Goal: Book appointment/travel/reservation

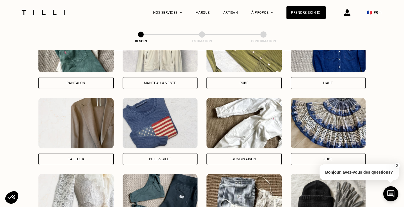
scroll to position [296, 0]
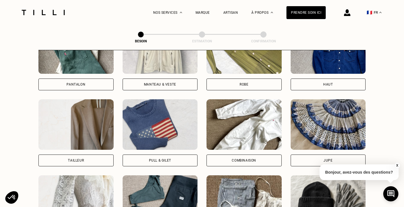
click at [244, 79] on div "Robe" at bounding box center [244, 85] width 75 height 12
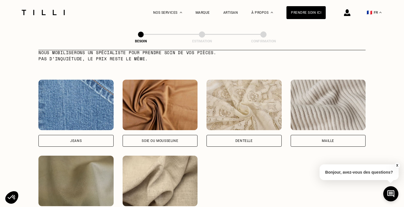
scroll to position [607, 0]
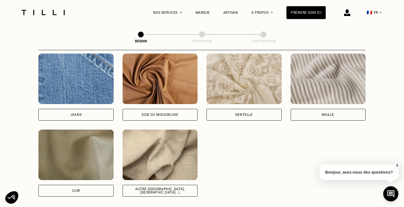
click at [190, 109] on div "Soie ou mousseline" at bounding box center [160, 115] width 75 height 12
select select "FR"
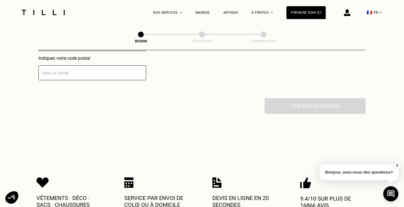
scroll to position [861, 0]
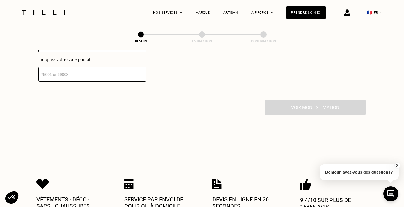
click at [123, 69] on input "number" at bounding box center [92, 74] width 108 height 15
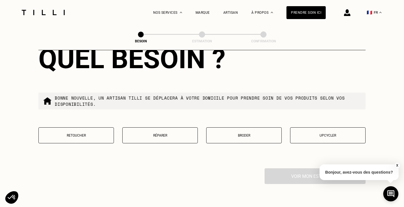
scroll to position [937, 0]
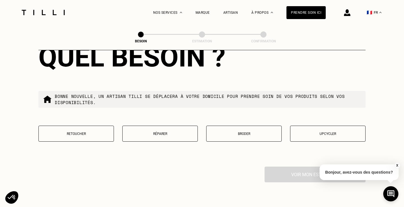
type input "75009"
click at [95, 132] on p "Retoucher" at bounding box center [76, 134] width 69 height 4
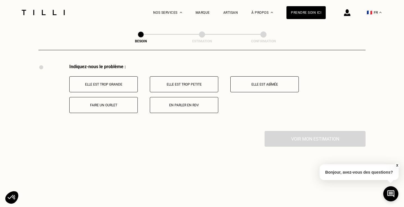
scroll to position [1038, 0]
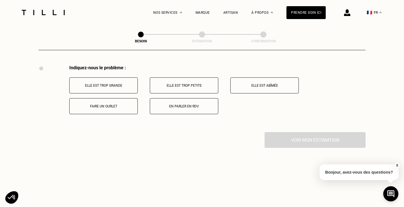
click at [105, 104] on p "Faire un ourlet" at bounding box center [103, 106] width 62 height 4
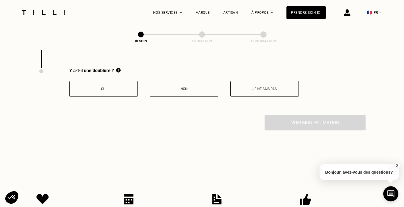
scroll to position [1103, 0]
click at [123, 86] on button "Oui" at bounding box center [103, 89] width 68 height 16
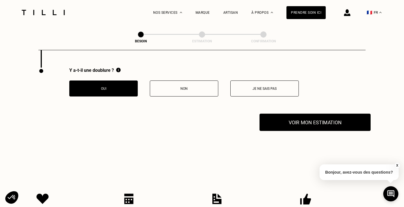
click at [290, 119] on button "Voir mon estimation" at bounding box center [315, 122] width 111 height 17
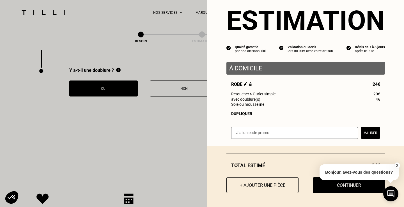
scroll to position [13, 0]
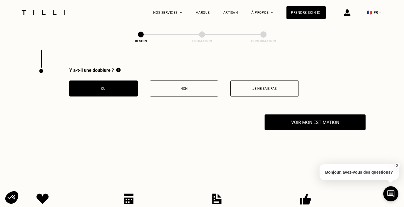
click at [398, 165] on button "X" at bounding box center [397, 165] width 6 height 6
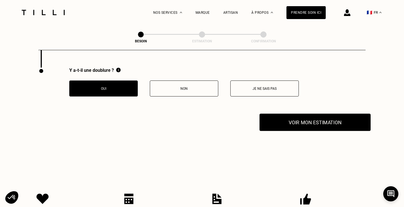
click at [326, 115] on button "Voir mon estimation" at bounding box center [315, 122] width 111 height 17
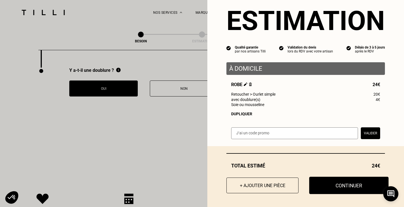
click at [338, 183] on button "Continuer" at bounding box center [348, 185] width 79 height 17
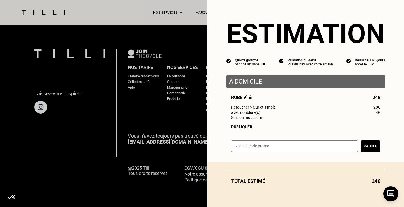
scroll to position [0, 0]
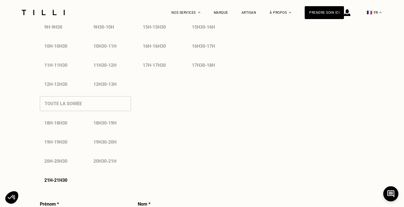
select select "FR"
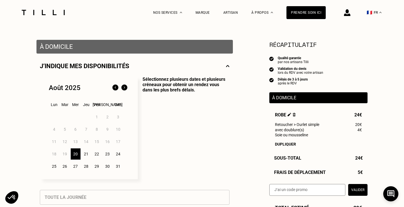
scroll to position [97, 0]
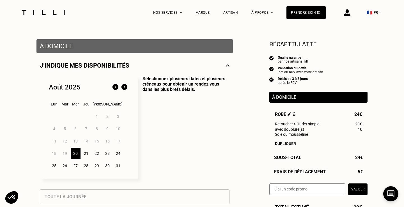
click at [65, 164] on div "26" at bounding box center [65, 165] width 10 height 11
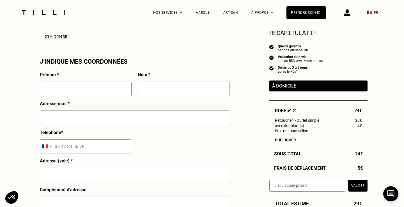
scroll to position [488, 0]
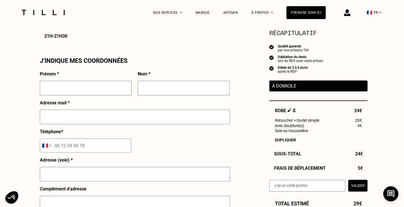
click at [348, 12] on img at bounding box center [347, 12] width 6 height 7
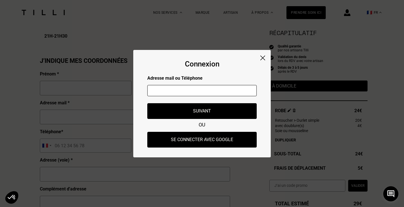
click at [226, 86] on input "text" at bounding box center [201, 90] width 109 height 11
click at [263, 55] on div "Connexion Adresse mail ou Téléphone Adresse mail ou numéro de téléphone non val…" at bounding box center [201, 103] width 137 height 107
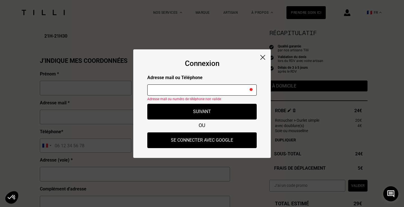
click at [262, 59] on img at bounding box center [262, 57] width 5 height 5
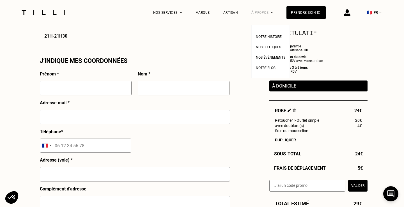
click at [271, 13] on img at bounding box center [272, 12] width 2 height 1
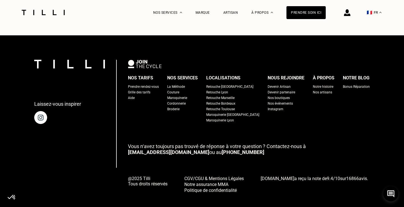
scroll to position [910, 0]
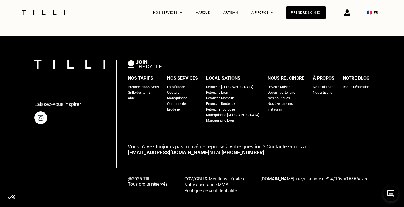
click at [148, 150] on link "[EMAIL_ADDRESS][DOMAIN_NAME]" at bounding box center [168, 153] width 81 height 6
